Goal: Transaction & Acquisition: Purchase product/service

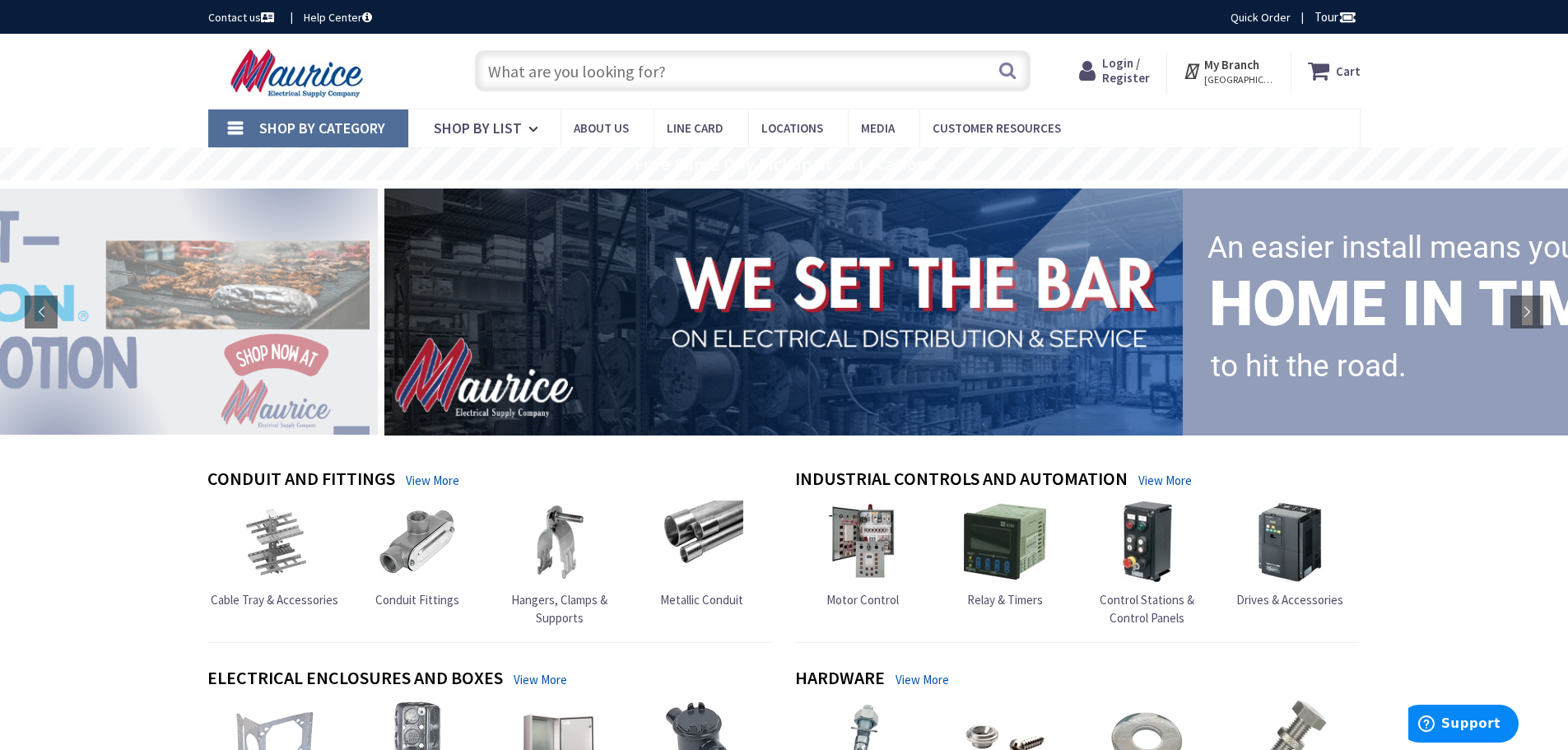
click at [675, 75] on input "text" at bounding box center [752, 70] width 555 height 42
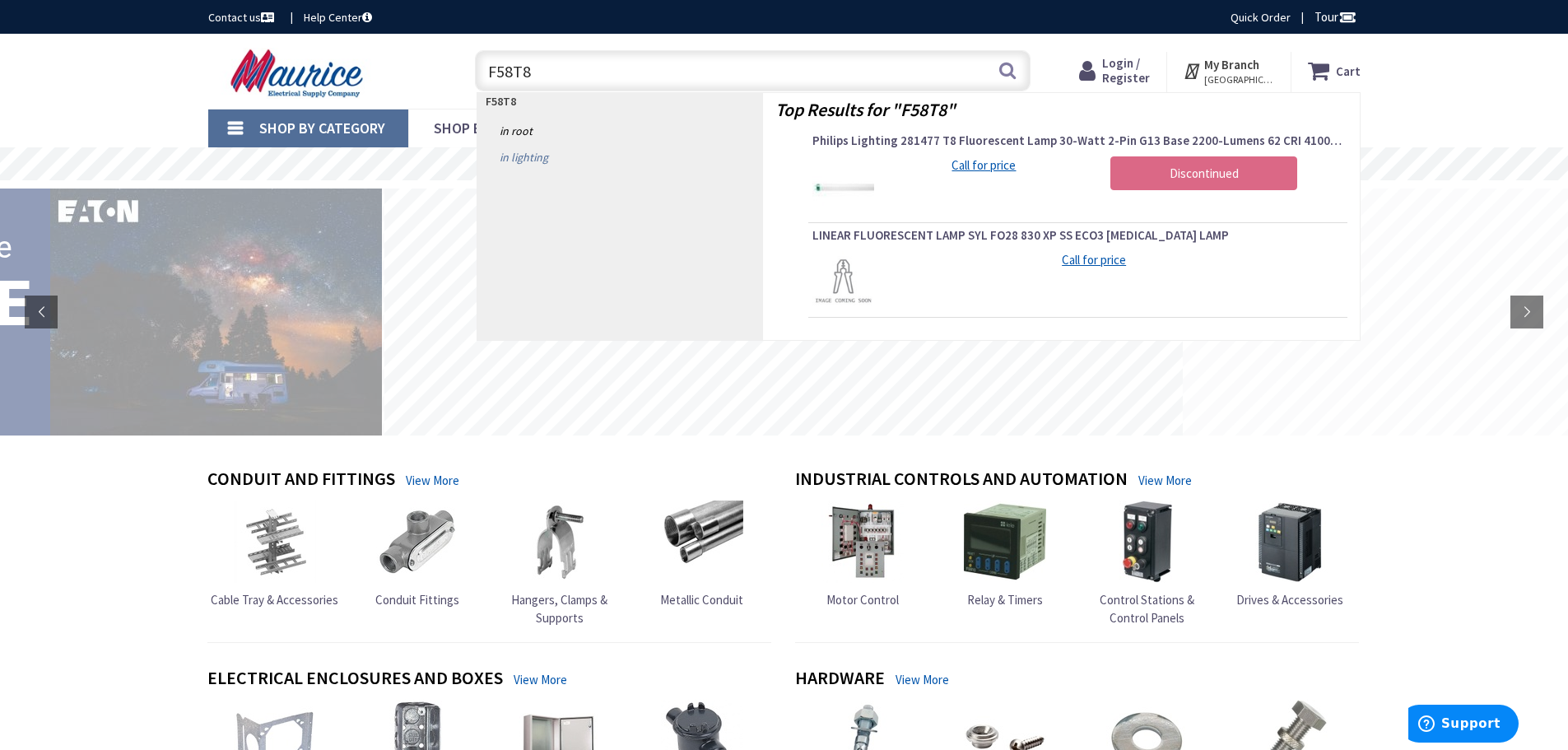
type input "F58T8"
click at [511, 162] on link "in Lighting" at bounding box center [620, 156] width 286 height 26
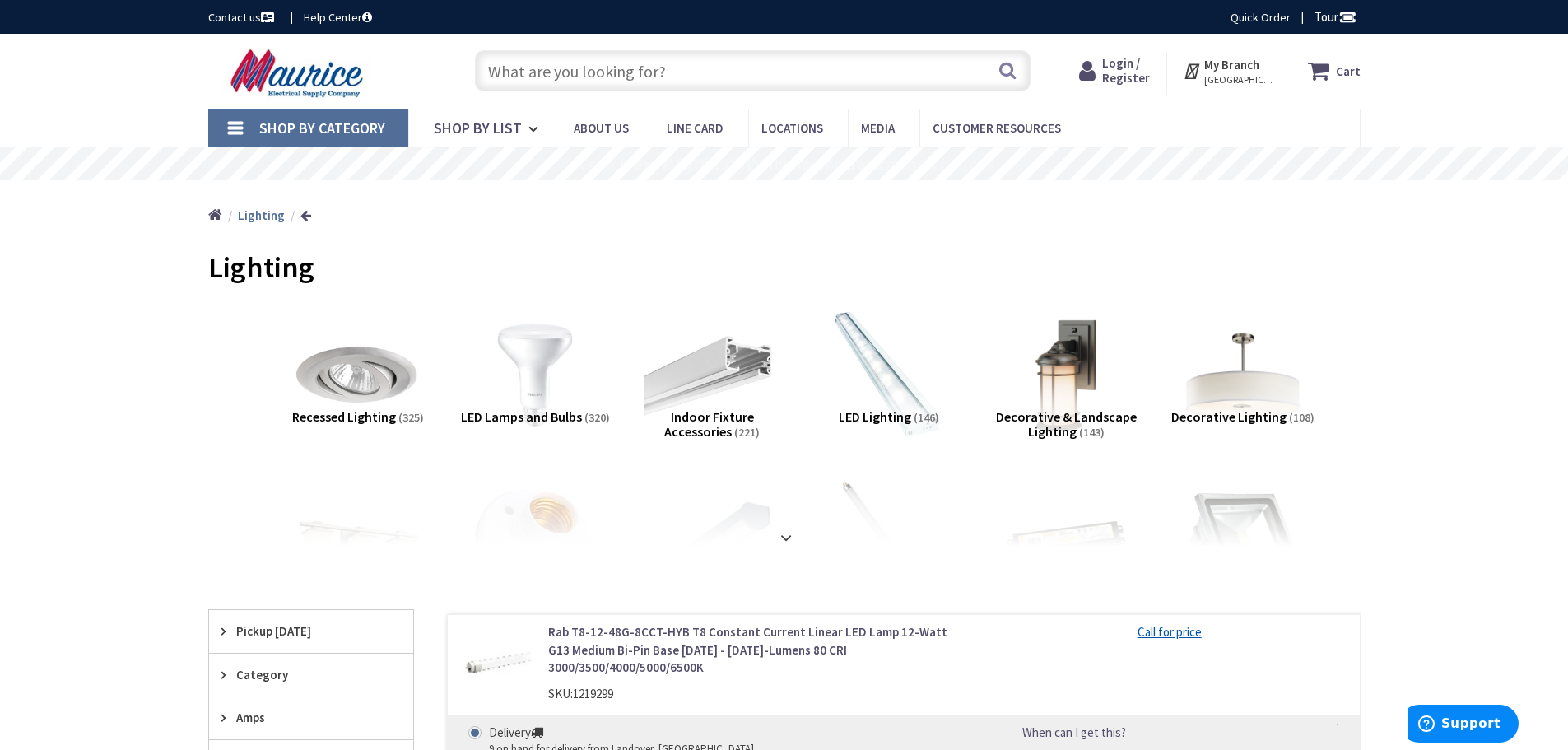
click at [241, 123] on link "Shop By Category" at bounding box center [308, 127] width 200 height 38
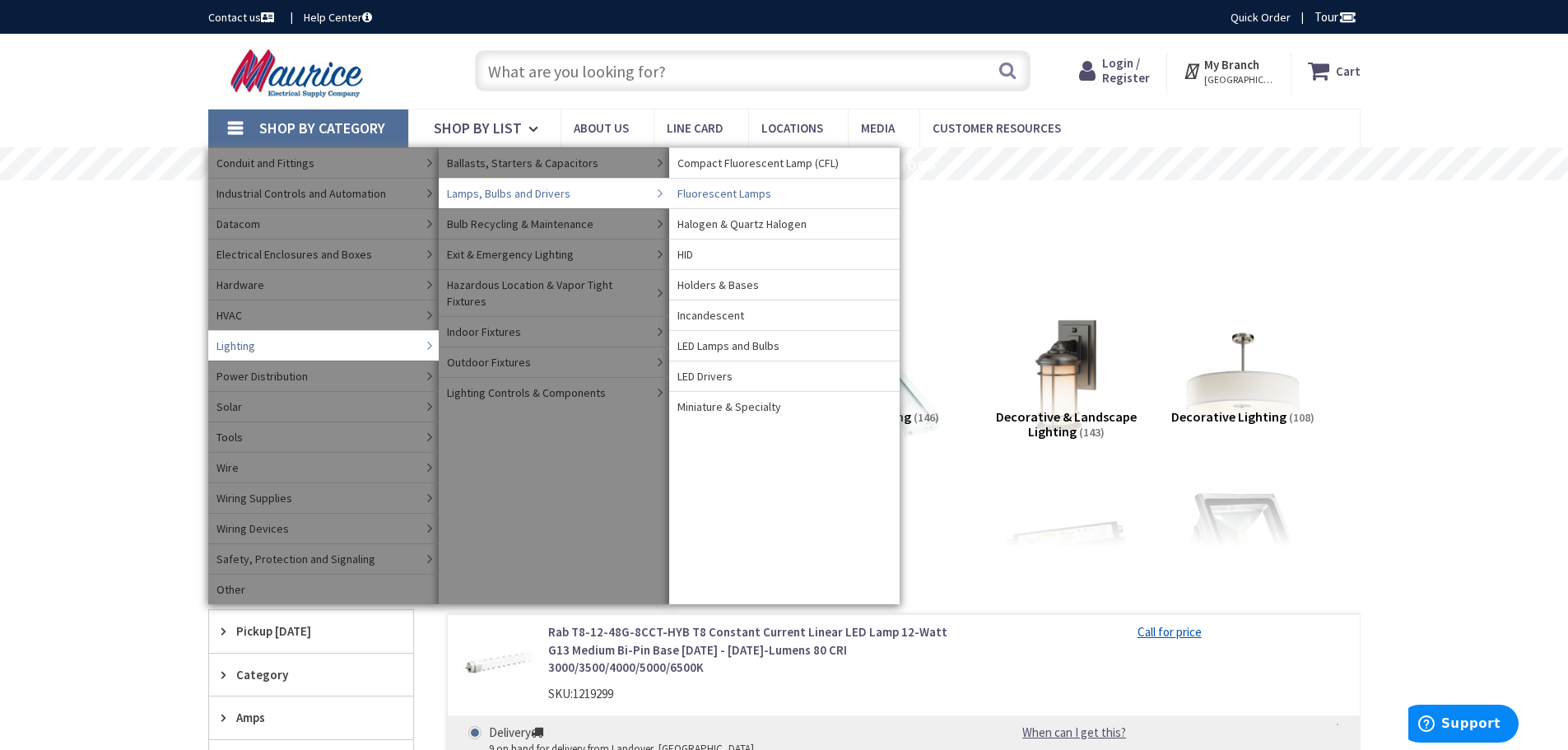
click at [726, 198] on span "Fluorescent Lamps" at bounding box center [724, 193] width 94 height 16
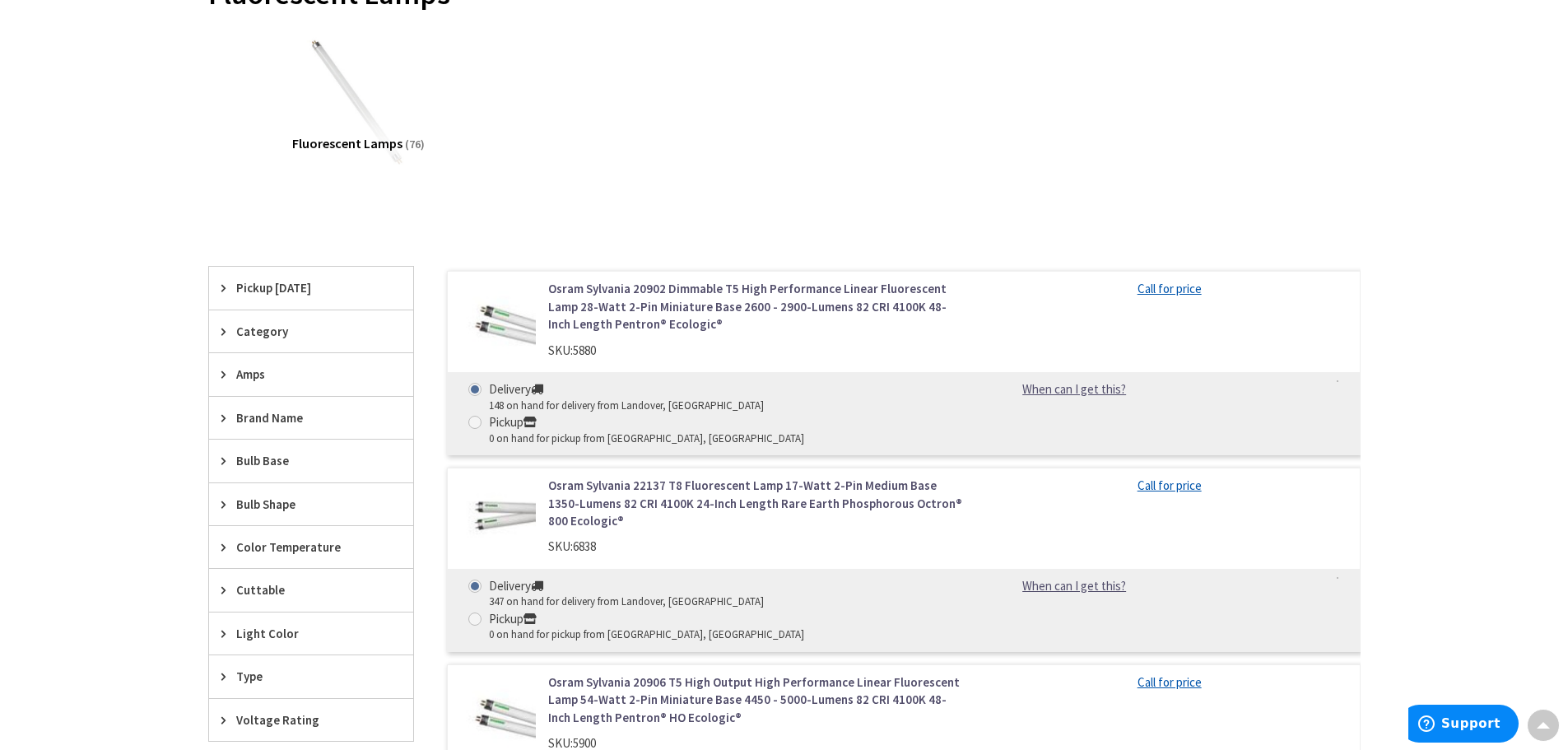
scroll to position [329, 0]
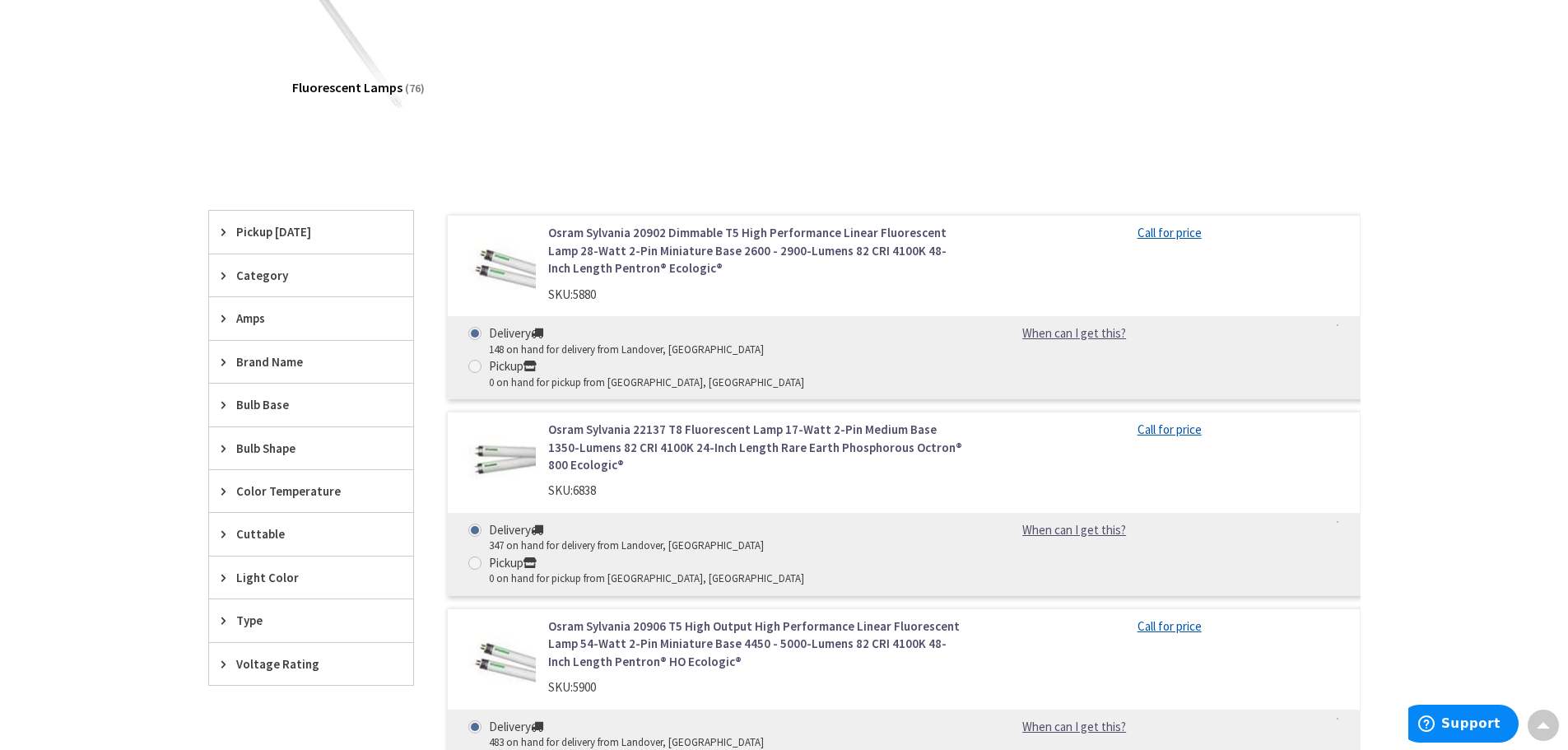
click at [221, 446] on icon at bounding box center [227, 448] width 13 height 13
click at [230, 503] on span "T8" at bounding box center [311, 508] width 204 height 28
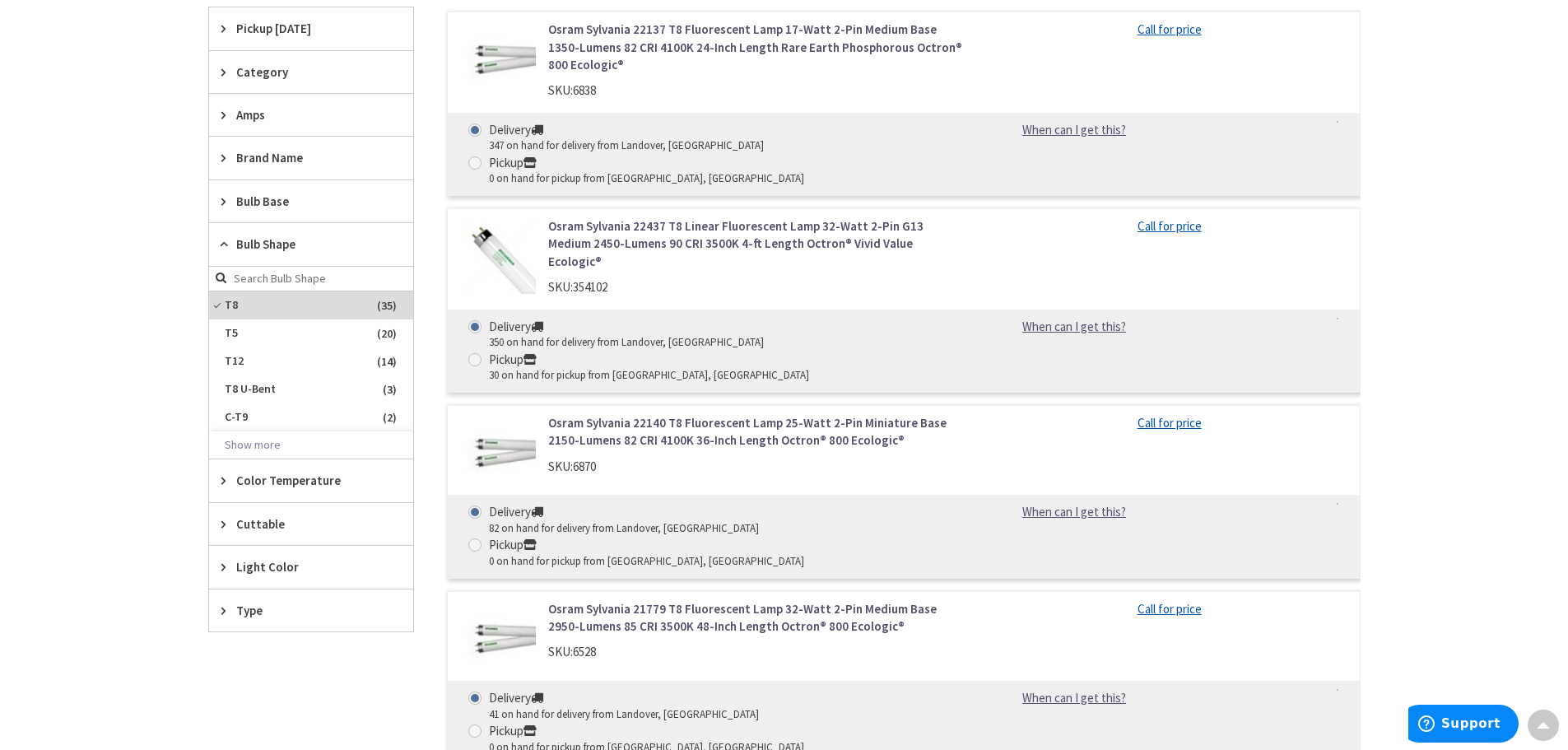
scroll to position [576, 0]
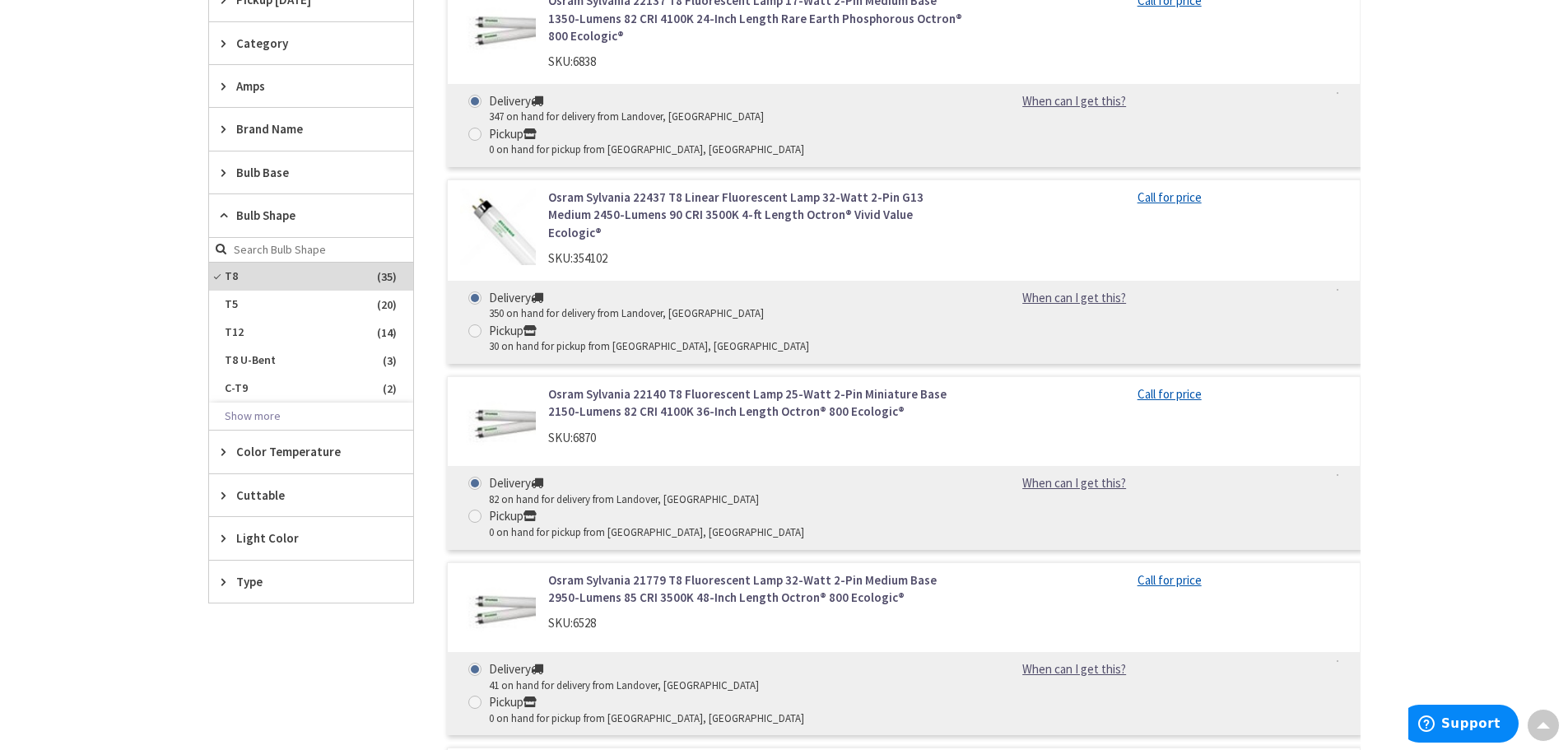
click at [224, 455] on icon at bounding box center [227, 451] width 13 height 13
click at [255, 542] on span "4100K" at bounding box center [311, 541] width 204 height 28
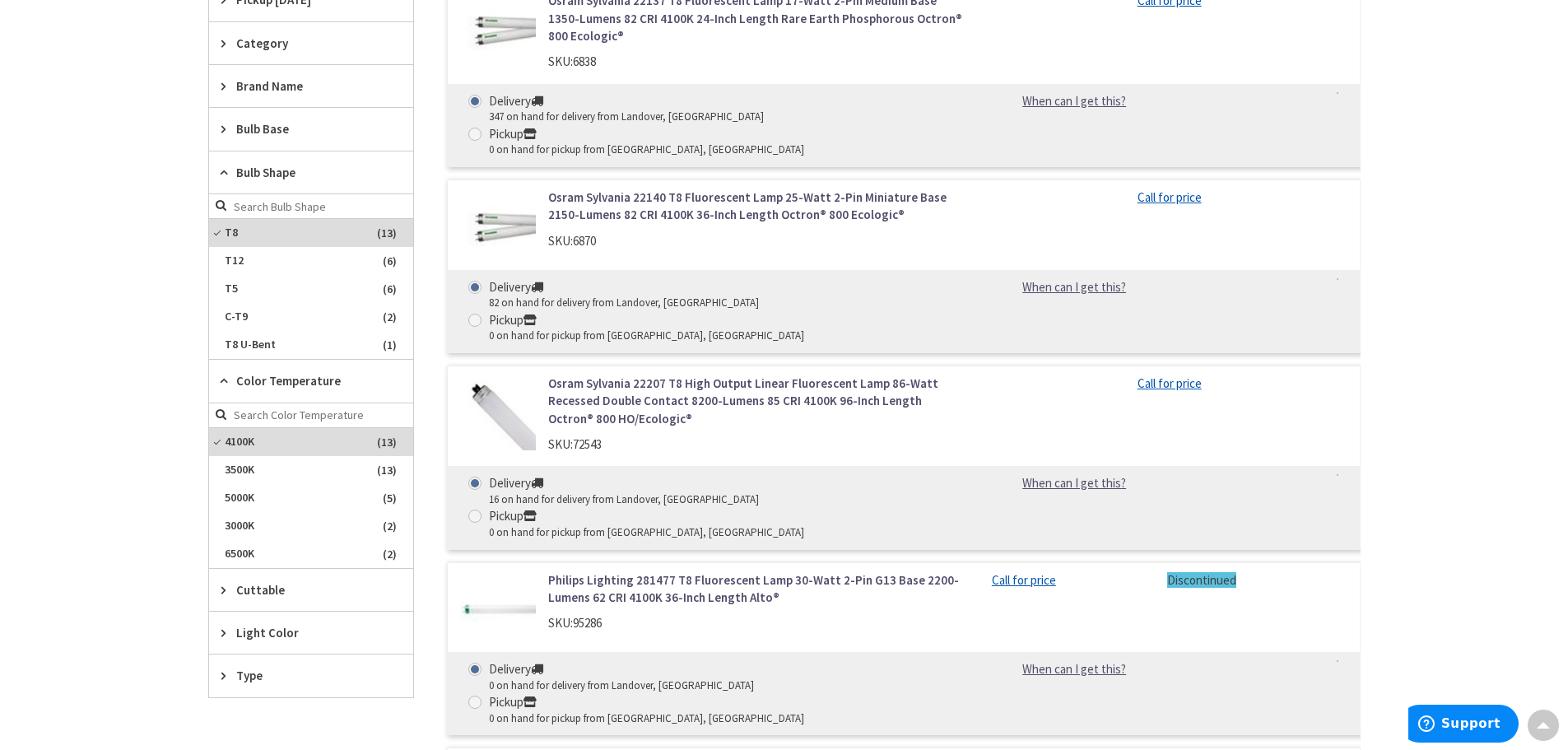
scroll to position [822, 0]
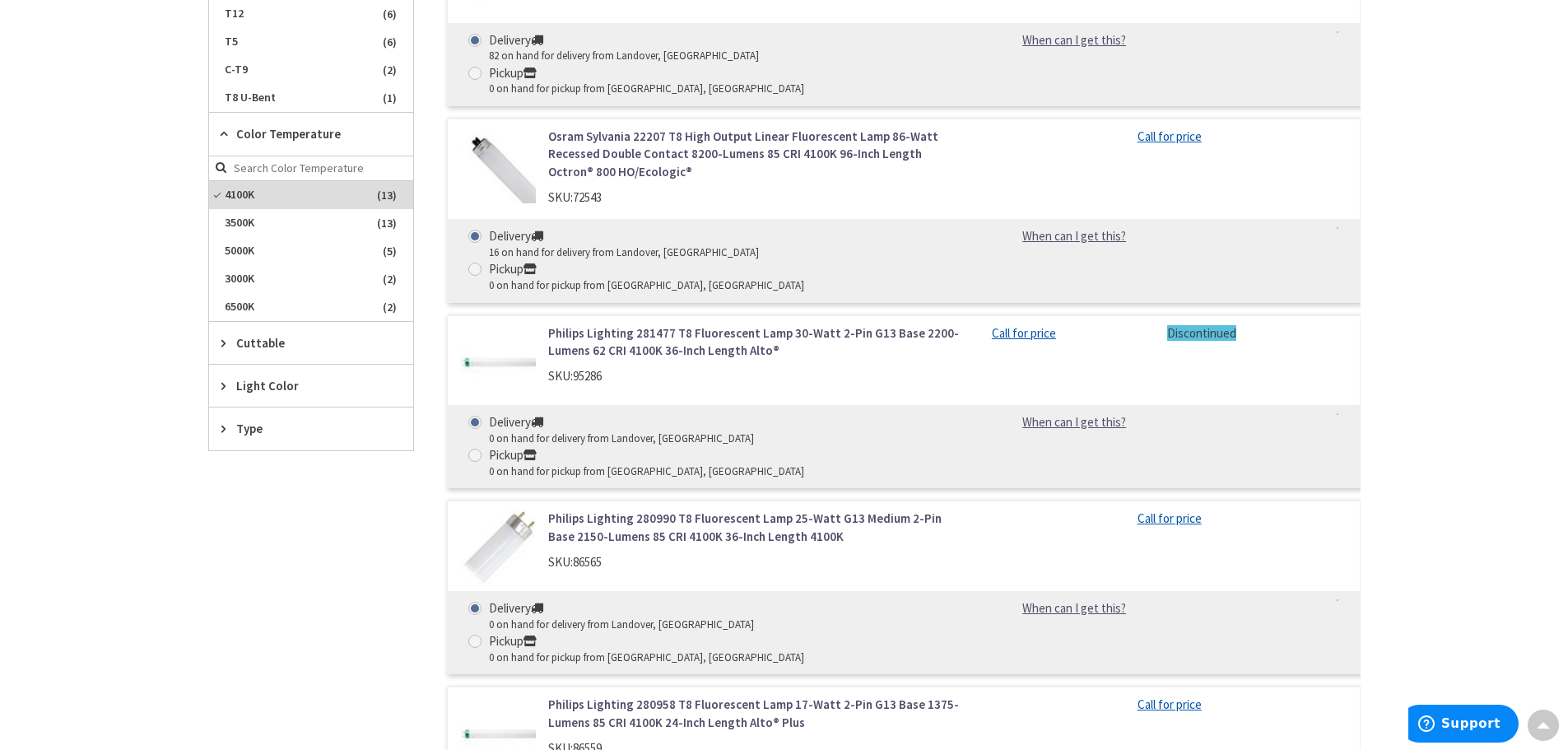
click at [222, 384] on icon at bounding box center [227, 385] width 13 height 13
click at [248, 444] on span "Cool White" at bounding box center [311, 446] width 204 height 28
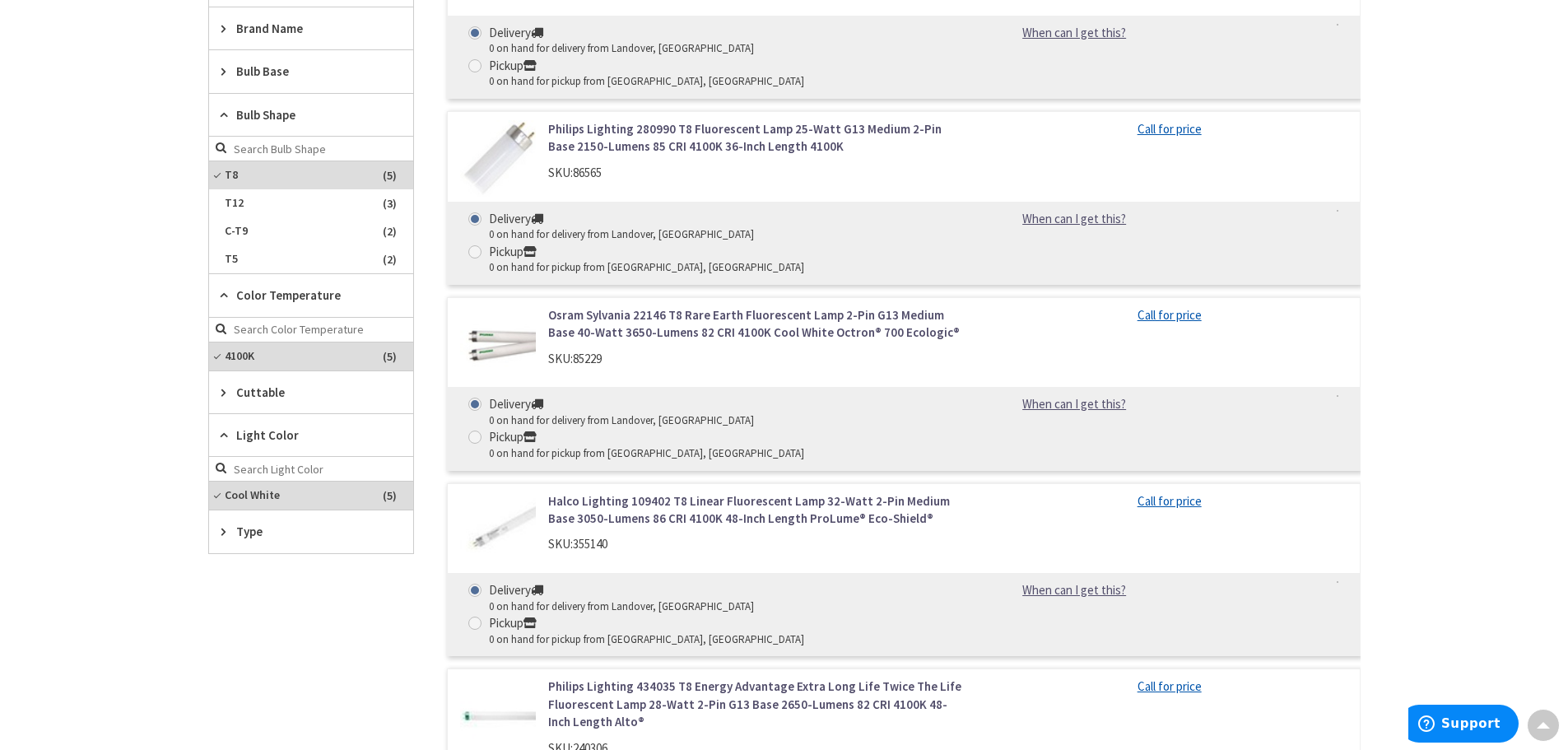
scroll to position [658, 0]
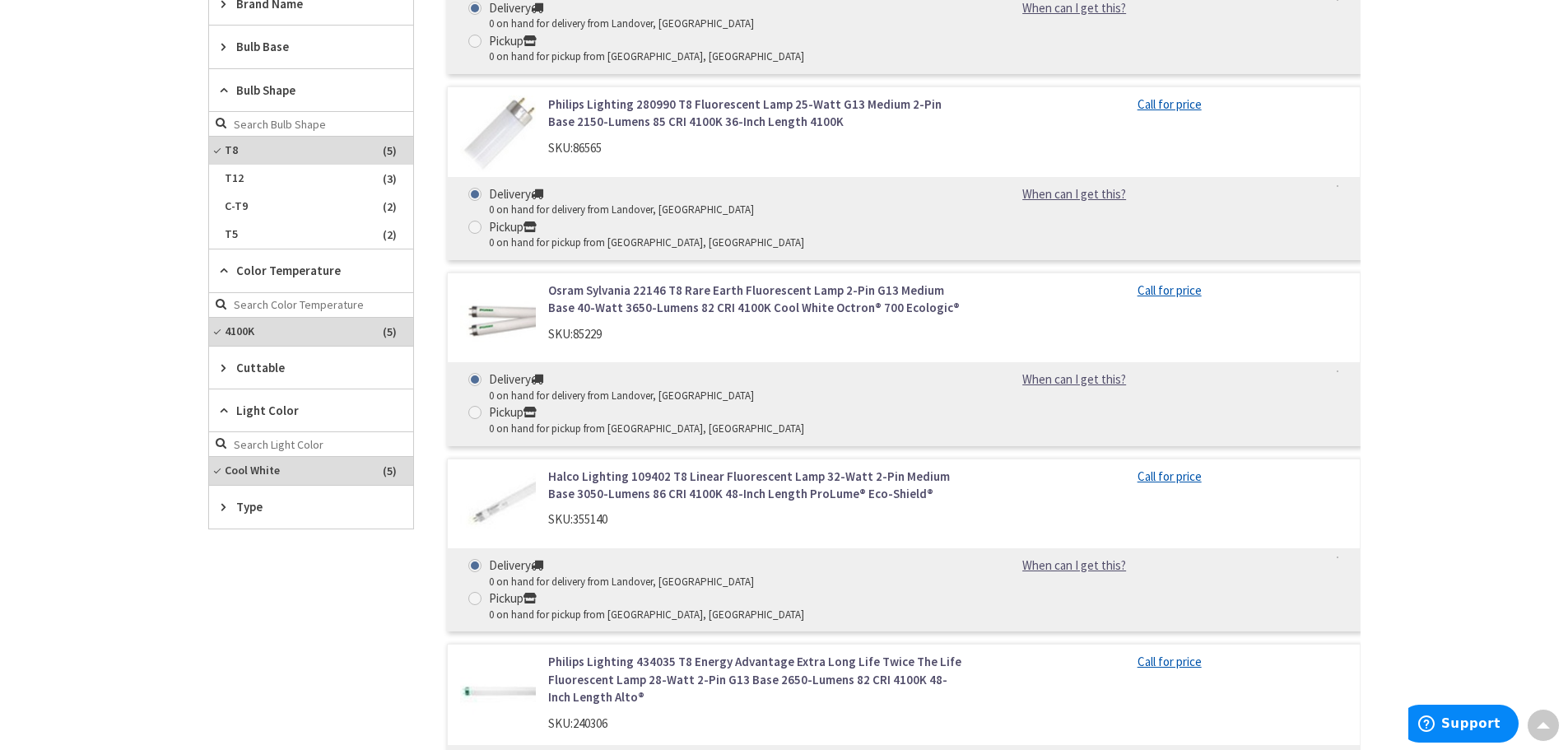
click at [216, 506] on div "Type" at bounding box center [311, 506] width 204 height 42
click at [216, 506] on div "Type" at bounding box center [311, 507] width 204 height 42
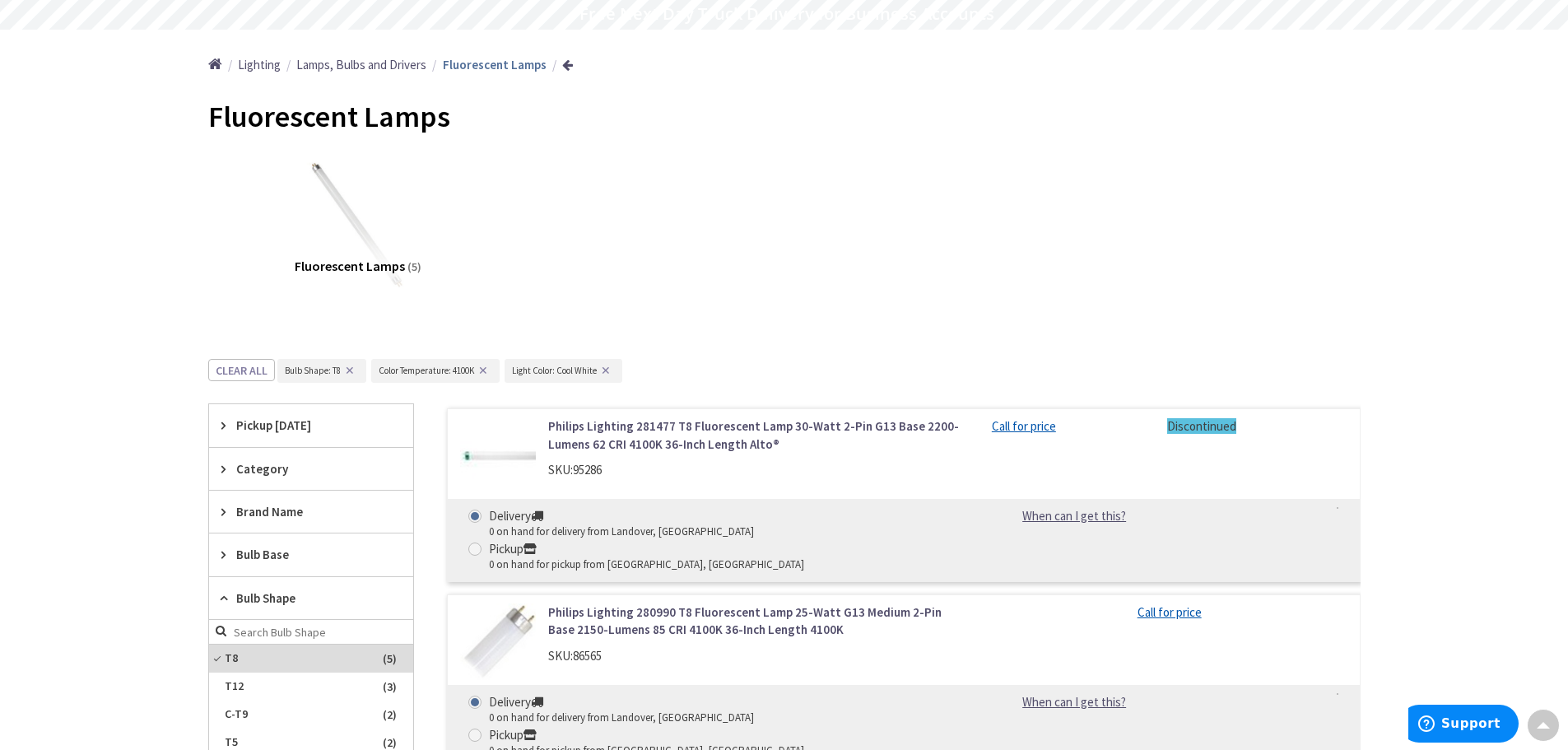
scroll to position [0, 0]
